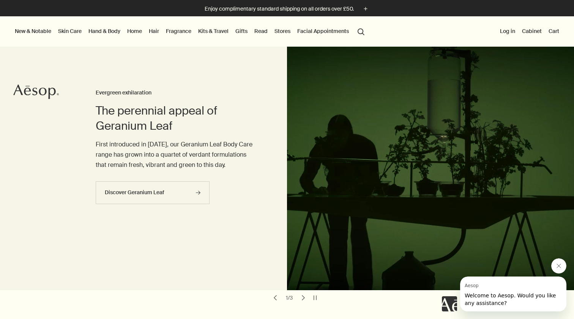
click at [35, 29] on button "New & Notable" at bounding box center [32, 31] width 39 height 10
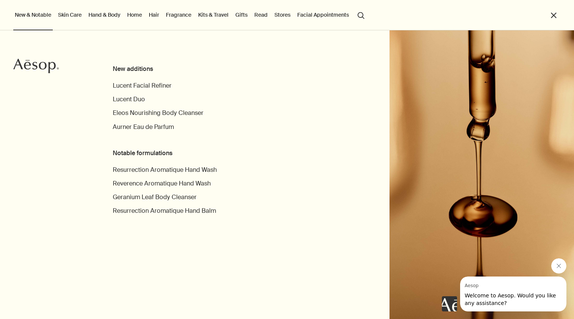
click at [69, 19] on link "Skin Care" at bounding box center [70, 15] width 27 height 10
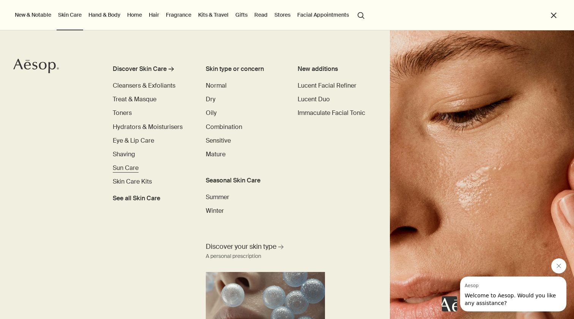
click at [127, 169] on span "Sun Care" at bounding box center [126, 168] width 26 height 8
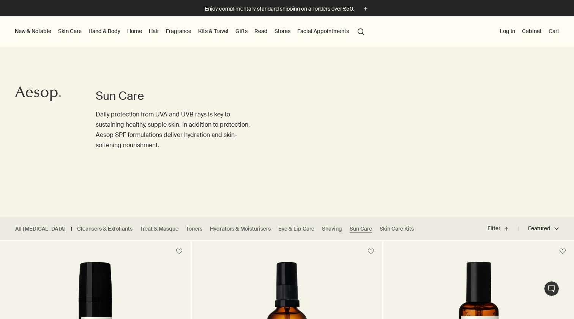
click at [77, 29] on link "Skin Care" at bounding box center [70, 31] width 27 height 10
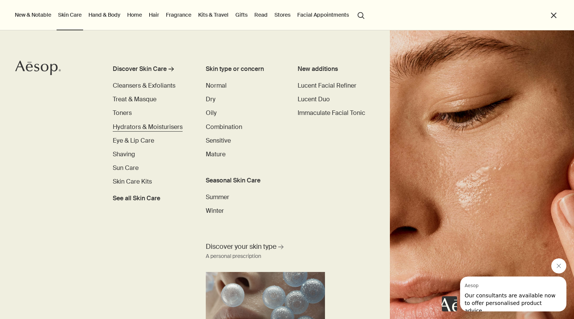
click at [126, 126] on span "Hydrators & Moisturisers" at bounding box center [148, 127] width 70 height 8
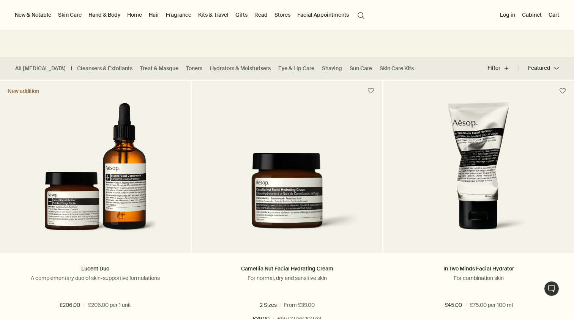
scroll to position [90, 0]
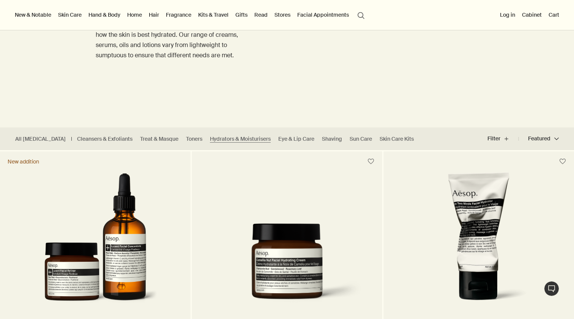
click at [101, 14] on link "Hand & Body" at bounding box center [104, 15] width 35 height 10
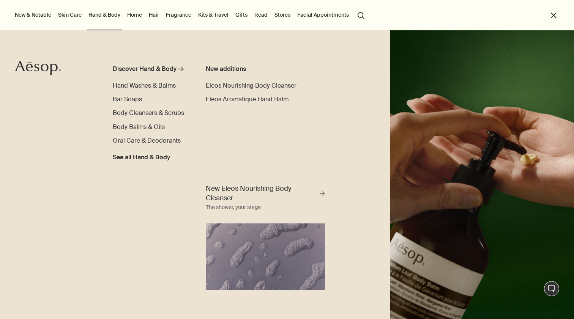
scroll to position [0, 0]
click at [126, 87] on span "Hand Washes & Balms" at bounding box center [144, 86] width 63 height 8
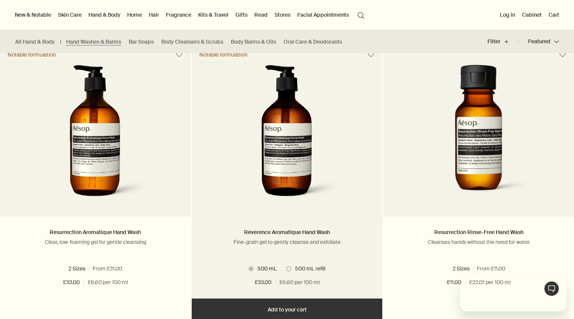
scroll to position [475, 0]
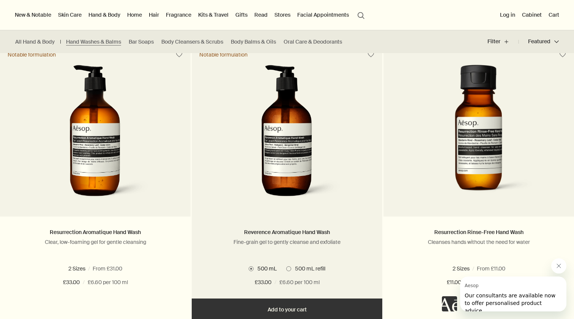
click at [287, 267] on span at bounding box center [288, 269] width 5 height 5
click at [251, 267] on span at bounding box center [251, 269] width 5 height 5
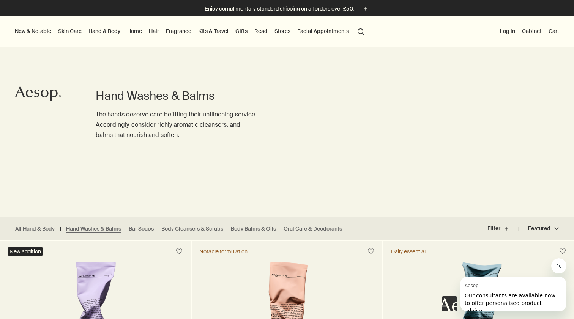
scroll to position [0, 0]
click at [117, 60] on div "Hand Washes & Balms The hands deserve care befitting their unflinching service.…" at bounding box center [176, 132] width 161 height 171
click at [72, 29] on link "Skin Care" at bounding box center [70, 31] width 27 height 10
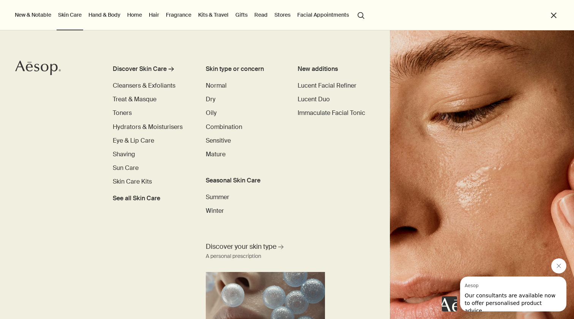
click at [111, 16] on link "Hand & Body" at bounding box center [104, 15] width 35 height 10
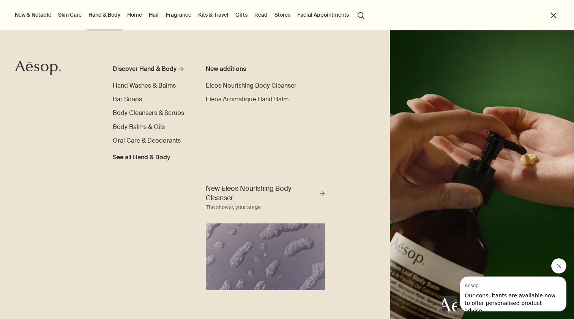
click at [137, 14] on link "Home" at bounding box center [135, 15] width 18 height 10
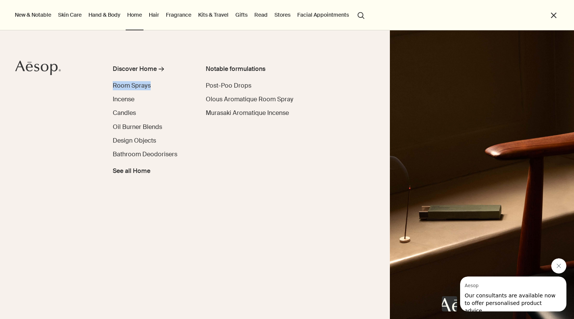
click at [155, 16] on link "Hair" at bounding box center [153, 15] width 13 height 10
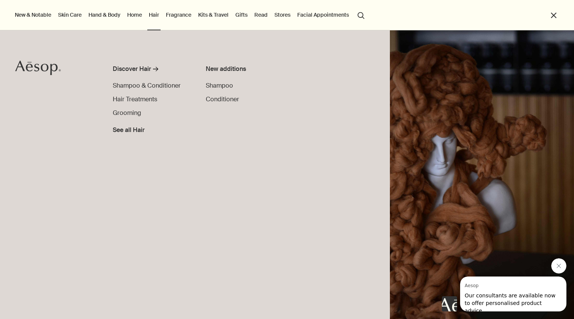
click at [181, 15] on link "Fragrance" at bounding box center [178, 15] width 28 height 10
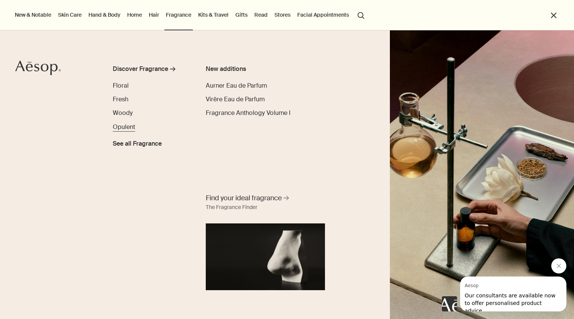
click at [126, 126] on span "Opulent" at bounding box center [124, 127] width 22 height 8
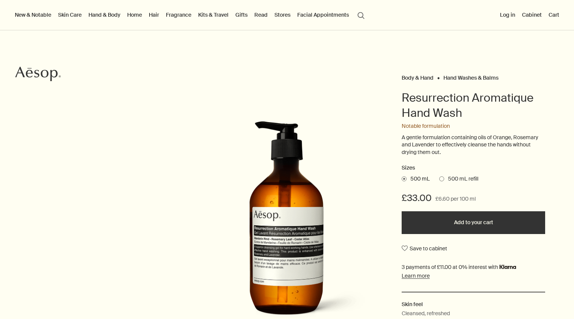
scroll to position [27, 0]
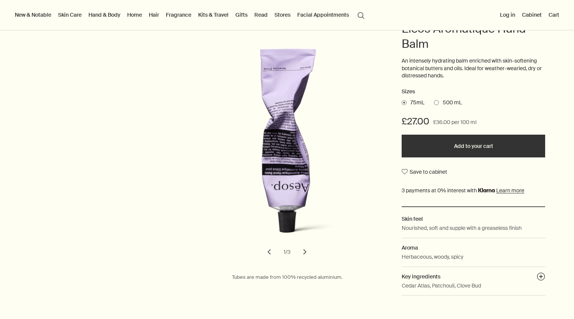
scroll to position [99, 0]
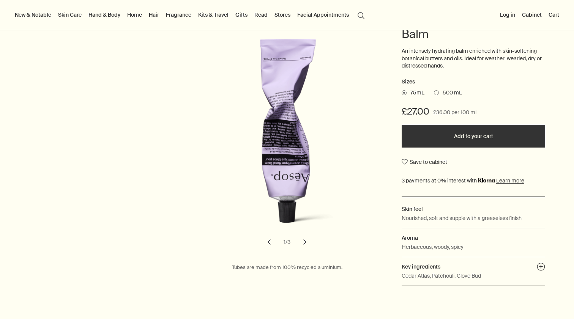
click at [437, 90] on span at bounding box center [436, 92] width 5 height 5
click at [434, 90] on input "500 mL" at bounding box center [434, 91] width 0 height 5
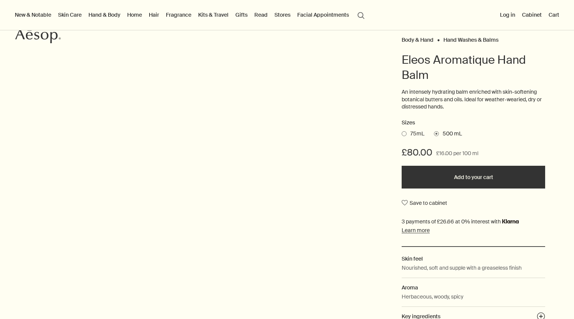
scroll to position [50, 0]
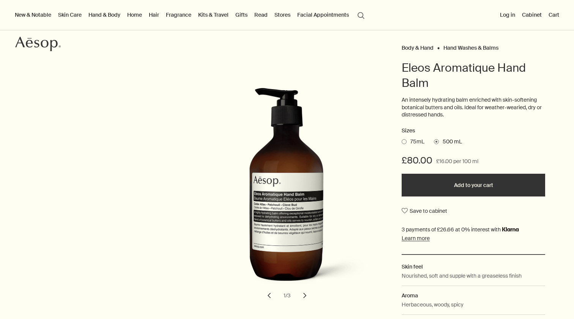
click at [405, 140] on span at bounding box center [404, 141] width 5 height 5
click at [402, 140] on input "75mL" at bounding box center [402, 140] width 0 height 5
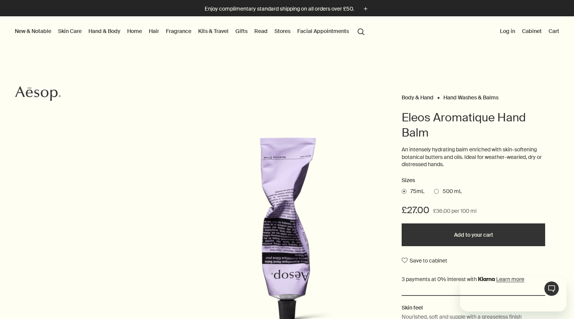
scroll to position [0, 0]
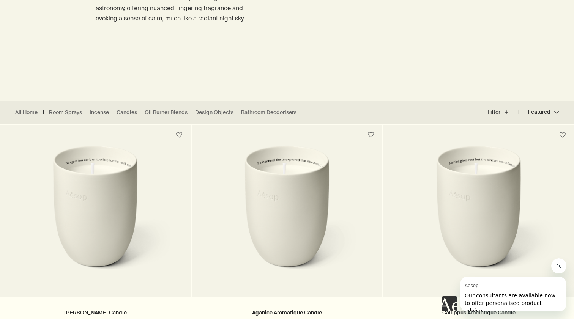
click at [379, 55] on div "Candles Scented candles named for an important figure in ancient astronomy, off…" at bounding box center [287, 1] width 574 height 199
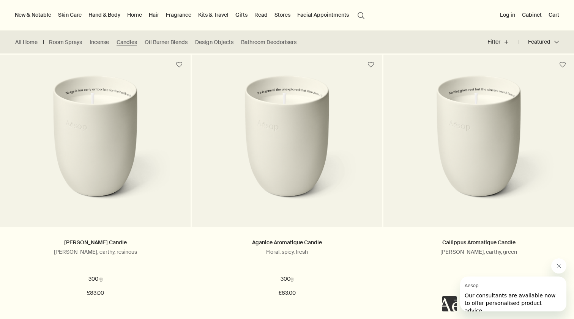
scroll to position [188, 0]
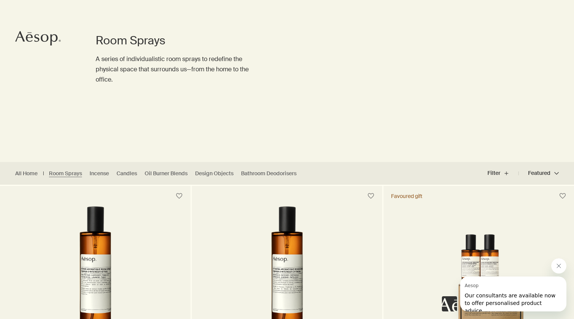
click at [396, 69] on div "Room Sprays A series of individualistic room sprays to redefine the physical sp…" at bounding box center [287, 62] width 574 height 199
click at [341, 65] on div "Room Sprays A series of individualistic room sprays to redefine the physical sp…" at bounding box center [287, 62] width 574 height 199
click at [412, 67] on div "Room Sprays A series of individualistic room sprays to redefine the physical sp…" at bounding box center [287, 62] width 574 height 199
click at [304, 63] on div "Room Sprays A series of individualistic room sprays to redefine the physical sp…" at bounding box center [287, 62] width 574 height 199
click at [423, 71] on div "Room Sprays A series of individualistic room sprays to redefine the physical sp…" at bounding box center [287, 62] width 574 height 199
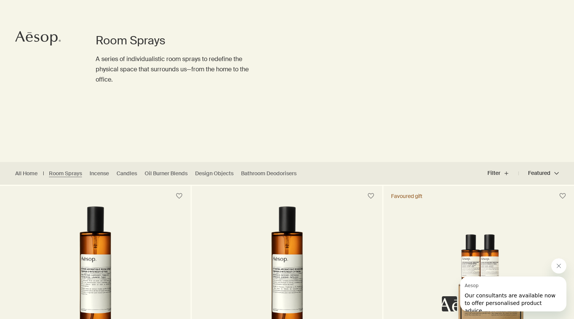
click at [440, 68] on div "Room Sprays A series of individualistic room sprays to redefine the physical sp…" at bounding box center [287, 62] width 574 height 199
click at [315, 89] on div "Room Sprays A series of individualistic room sprays to redefine the physical sp…" at bounding box center [287, 62] width 574 height 199
click at [298, 82] on div "Room Sprays A series of individualistic room sprays to redefine the physical sp…" at bounding box center [287, 62] width 574 height 199
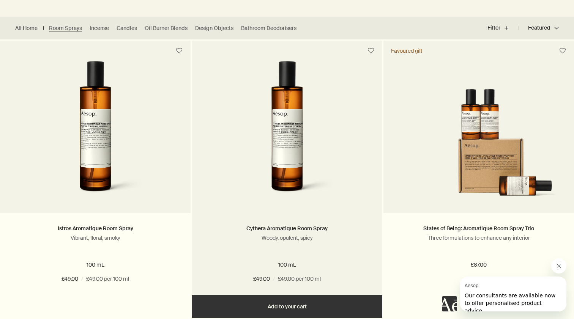
scroll to position [211, 0]
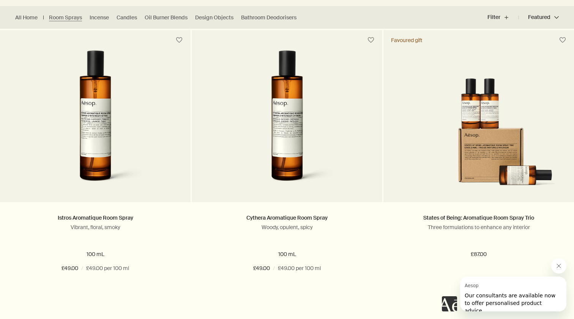
click at [383, 10] on div "All Home Room Sprays Incense Candles Oil Burner Blends Design Objects Bathroom …" at bounding box center [240, 17] width 480 height 23
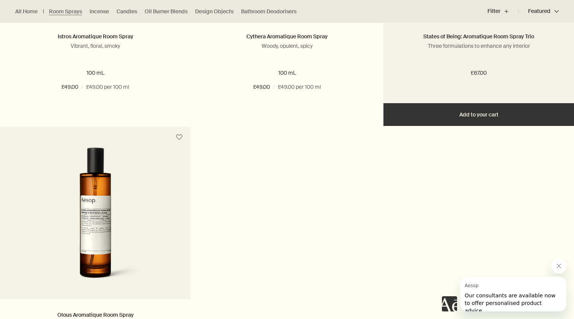
scroll to position [441, 0]
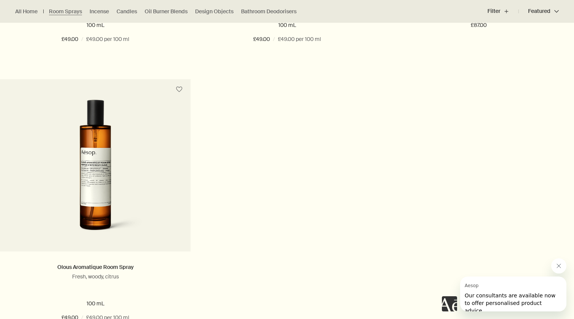
click at [384, 141] on div "Istros Aromatique Room Spray Vibrant, floral, smoky 100 mL £49.00 / £49.00 per …" at bounding box center [287, 79] width 574 height 556
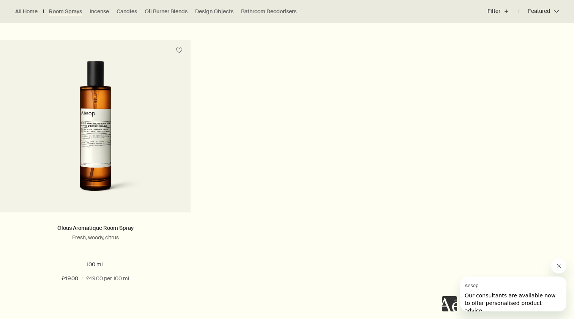
click at [384, 141] on div "Istros Aromatique Room Spray Vibrant, floral, smoky 100 mL £49.00 / £49.00 per …" at bounding box center [287, 40] width 574 height 556
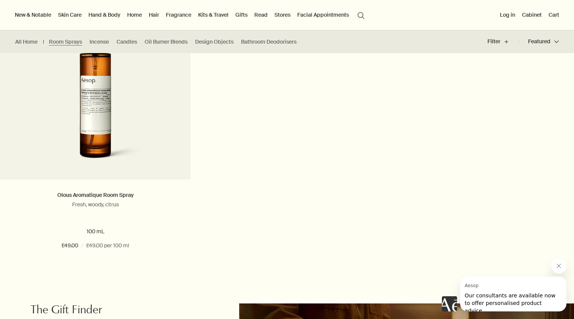
click at [384, 141] on div "Istros Aromatique Room Spray Vibrant, floral, smoky 100 mL £49.00 / £49.00 per …" at bounding box center [287, 7] width 574 height 556
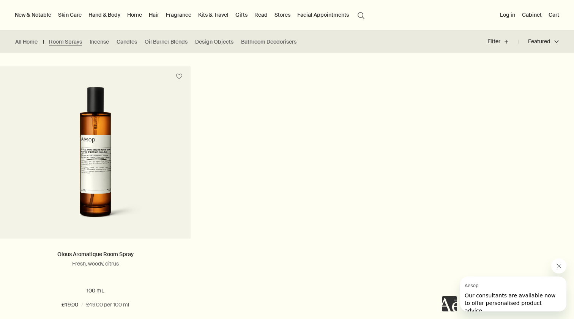
click at [384, 141] on div "Istros Aromatique Room Spray Vibrant, floral, smoky 100 mL £49.00 / £49.00 per …" at bounding box center [287, 66] width 574 height 556
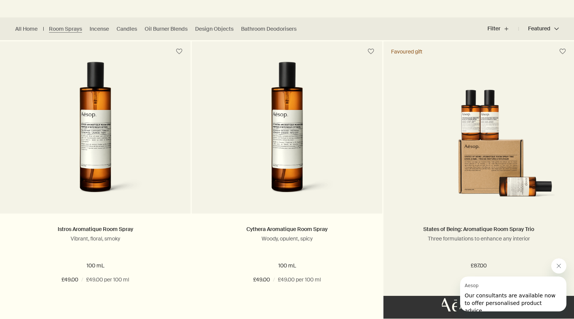
scroll to position [203, 0]
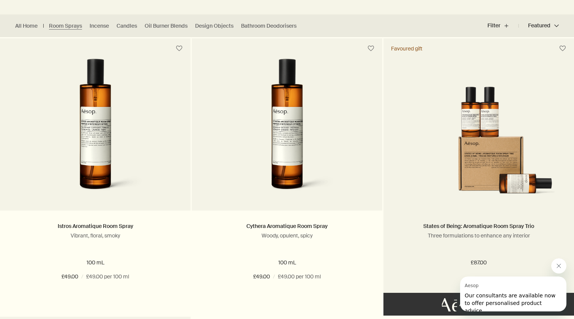
click at [424, 143] on img at bounding box center [479, 143] width 168 height 113
click at [485, 130] on img at bounding box center [479, 143] width 168 height 113
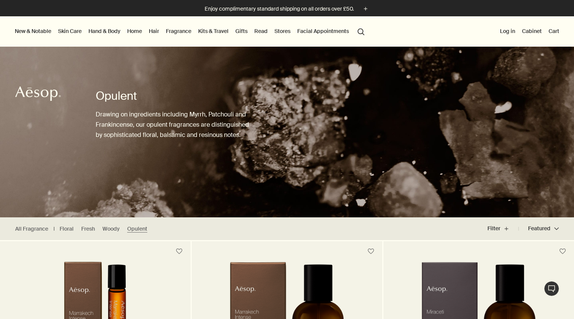
click at [210, 32] on link "Kits & Travel" at bounding box center [213, 31] width 33 height 10
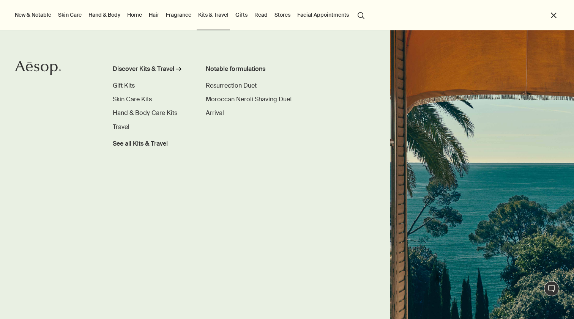
click at [244, 16] on link "Gifts" at bounding box center [241, 15] width 15 height 10
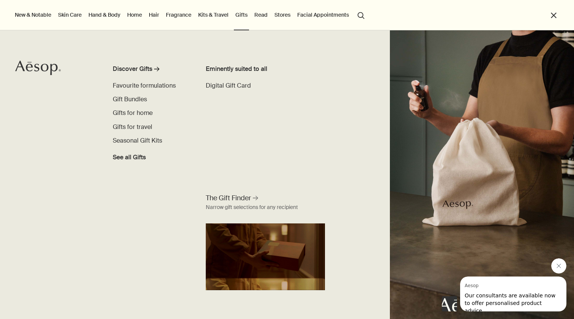
click at [263, 13] on link "Read" at bounding box center [261, 15] width 16 height 10
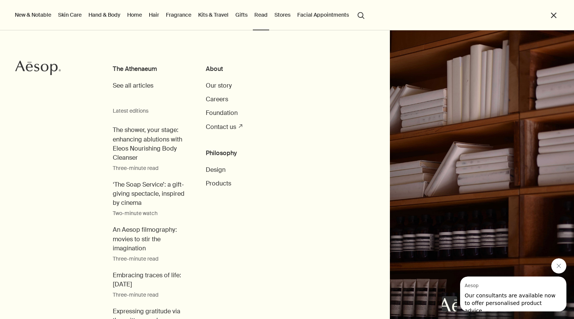
click at [289, 15] on button "Stores" at bounding box center [282, 15] width 19 height 10
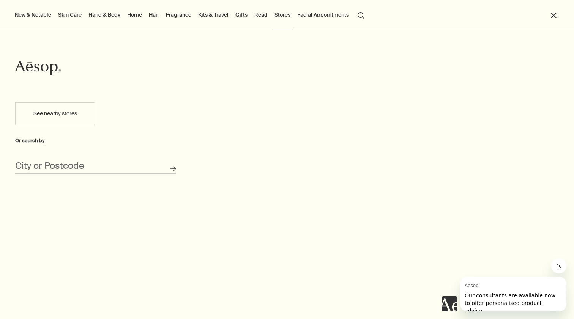
click at [312, 16] on link "Facial Appointments" at bounding box center [323, 15] width 55 height 10
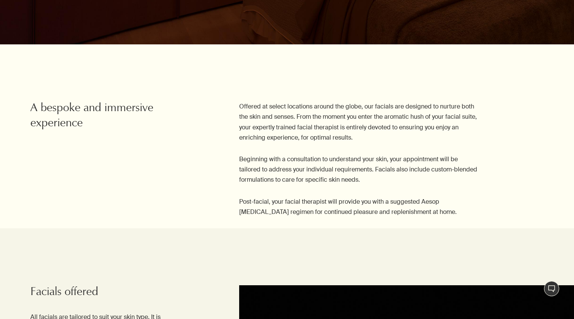
scroll to position [221, 0]
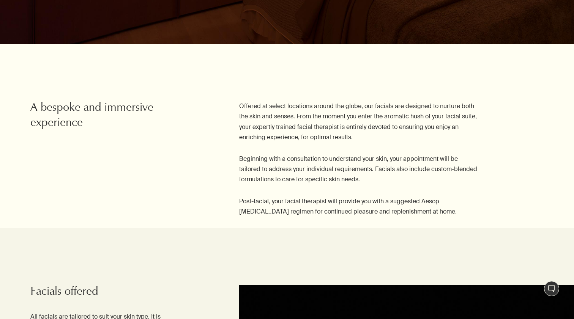
click at [376, 82] on section "Offered at select locations around the globe, our facials are designed to nurtu…" at bounding box center [287, 136] width 574 height 184
click at [353, 84] on section "Offered at select locations around the globe, our facials are designed to nurtu…" at bounding box center [287, 136] width 574 height 184
click at [357, 79] on section "Offered at select locations around the globe, our facials are designed to nurtu…" at bounding box center [287, 136] width 574 height 184
click at [364, 82] on section "Offered at select locations around the globe, our facials are designed to nurtu…" at bounding box center [287, 136] width 574 height 184
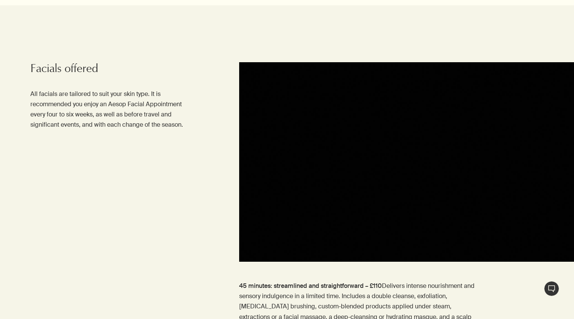
click at [208, 163] on div at bounding box center [382, 162] width 383 height 200
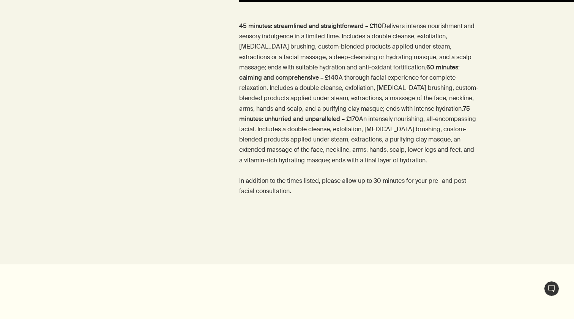
scroll to position [710, 0]
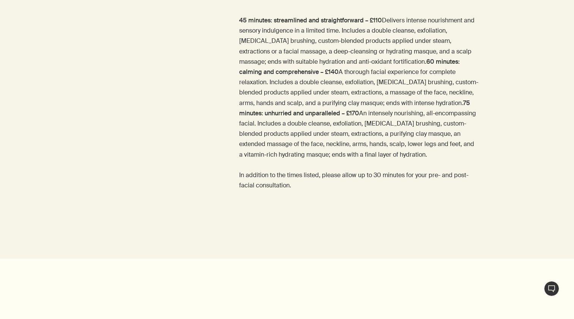
click at [208, 163] on div "45 minutes: streamlined and straightforward – £110 Delivers intense nourishment…" at bounding box center [287, 108] width 574 height 187
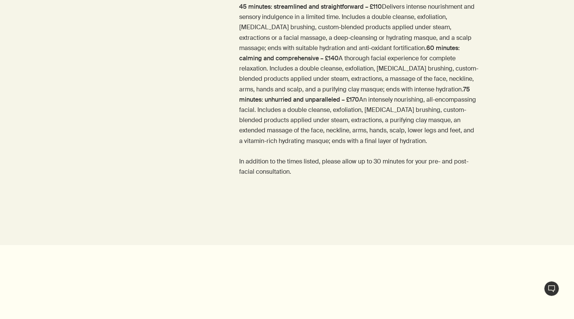
scroll to position [725, 0]
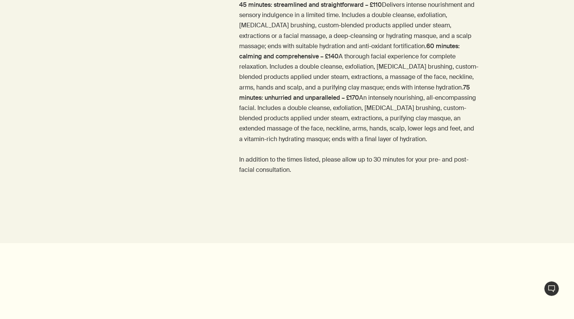
click at [208, 163] on div "45 minutes: streamlined and straightforward – £110 Delivers intense nourishment…" at bounding box center [287, 93] width 574 height 187
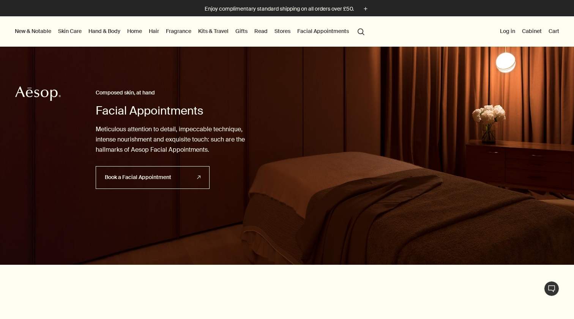
scroll to position [0, 0]
